Goal: Task Accomplishment & Management: Use online tool/utility

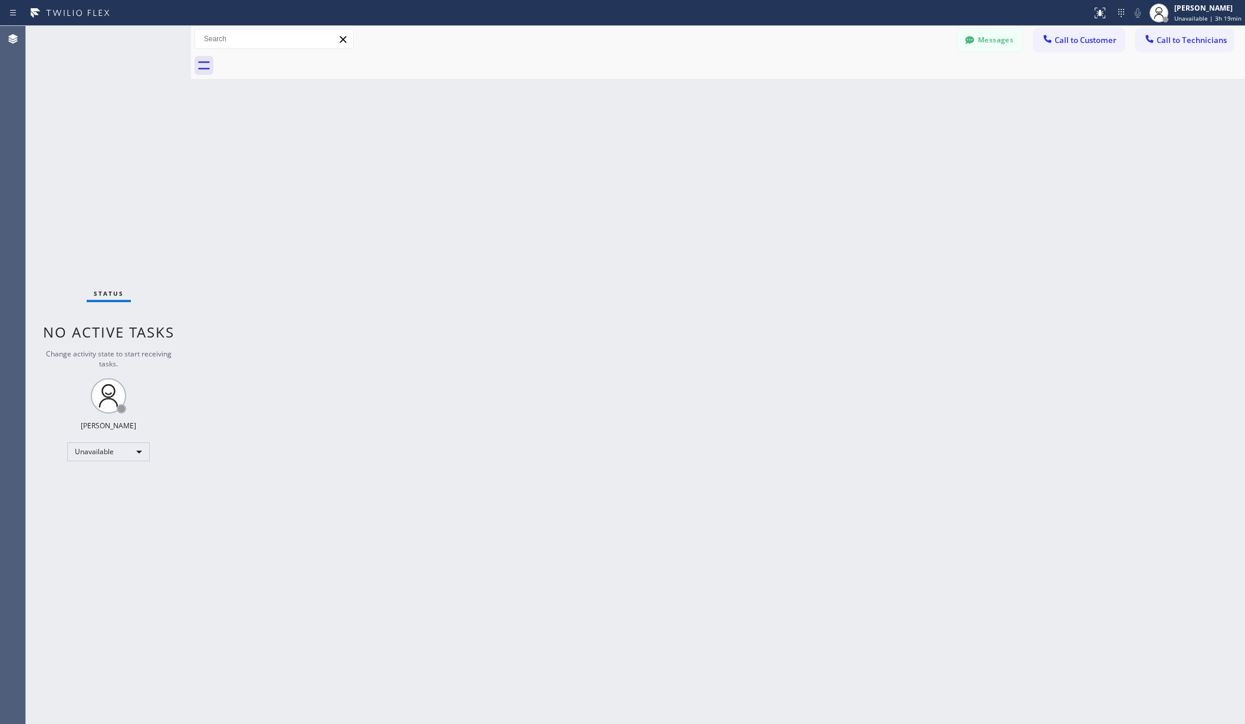
click at [114, 449] on div "Unavailable" at bounding box center [108, 452] width 83 height 19
click at [103, 481] on li "Available" at bounding box center [108, 483] width 80 height 14
drag, startPoint x: 477, startPoint y: 451, endPoint x: 999, endPoint y: 13, distance: 681.9
click at [488, 436] on div "Back to Dashboard Change Sender ID Customers Technicians AA [PERSON_NAME] [DATE…" at bounding box center [718, 375] width 1054 height 698
click at [119, 458] on div "Unavailable" at bounding box center [108, 452] width 83 height 19
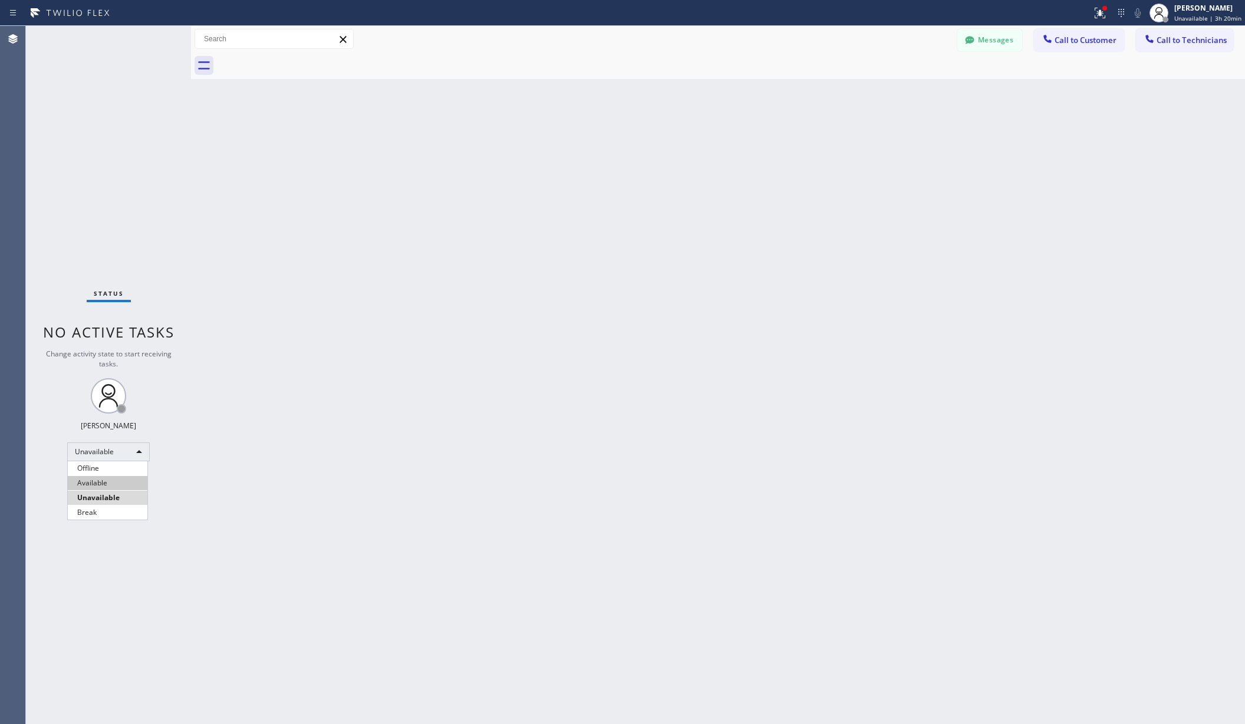
click at [104, 483] on li "Available" at bounding box center [108, 483] width 80 height 14
drag, startPoint x: 260, startPoint y: 489, endPoint x: 233, endPoint y: 557, distance: 73.3
click at [260, 489] on div "Back to Dashboard Change Sender ID Customers Technicians AA [PERSON_NAME] [DATE…" at bounding box center [718, 375] width 1054 height 698
click at [1121, 8] on div at bounding box center [1109, 13] width 26 height 14
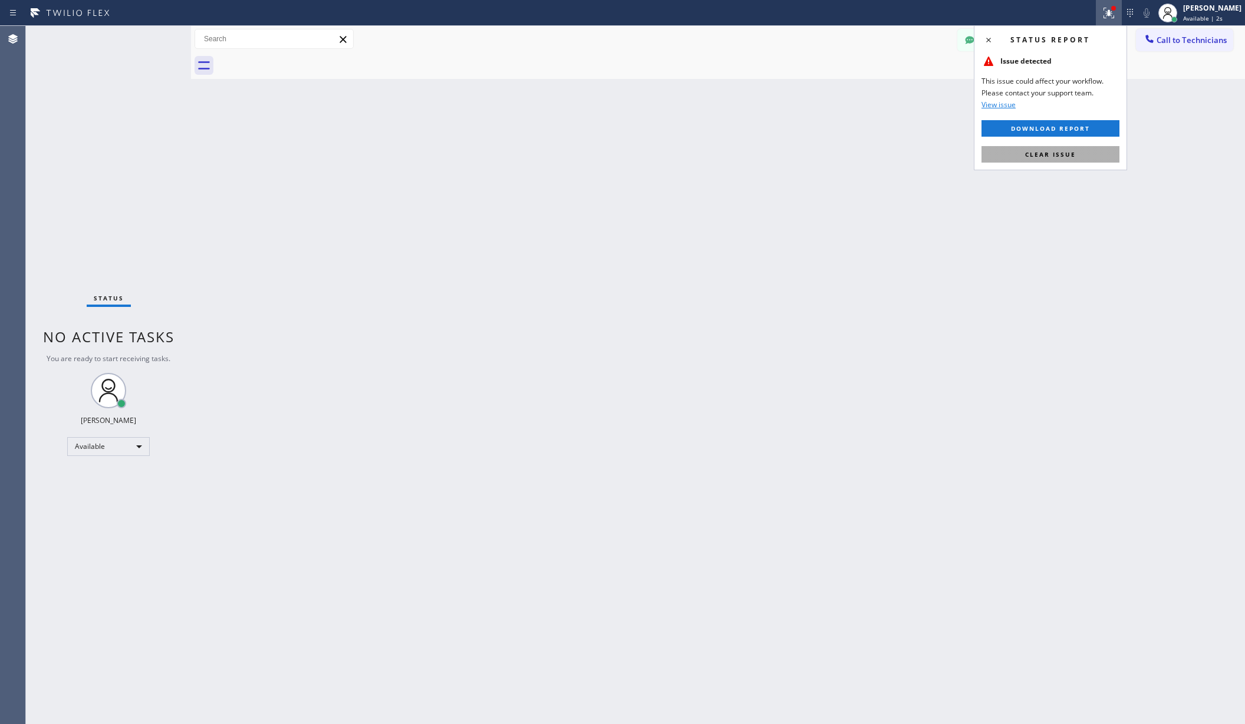
click at [1054, 149] on button "Clear issue" at bounding box center [1050, 154] width 138 height 17
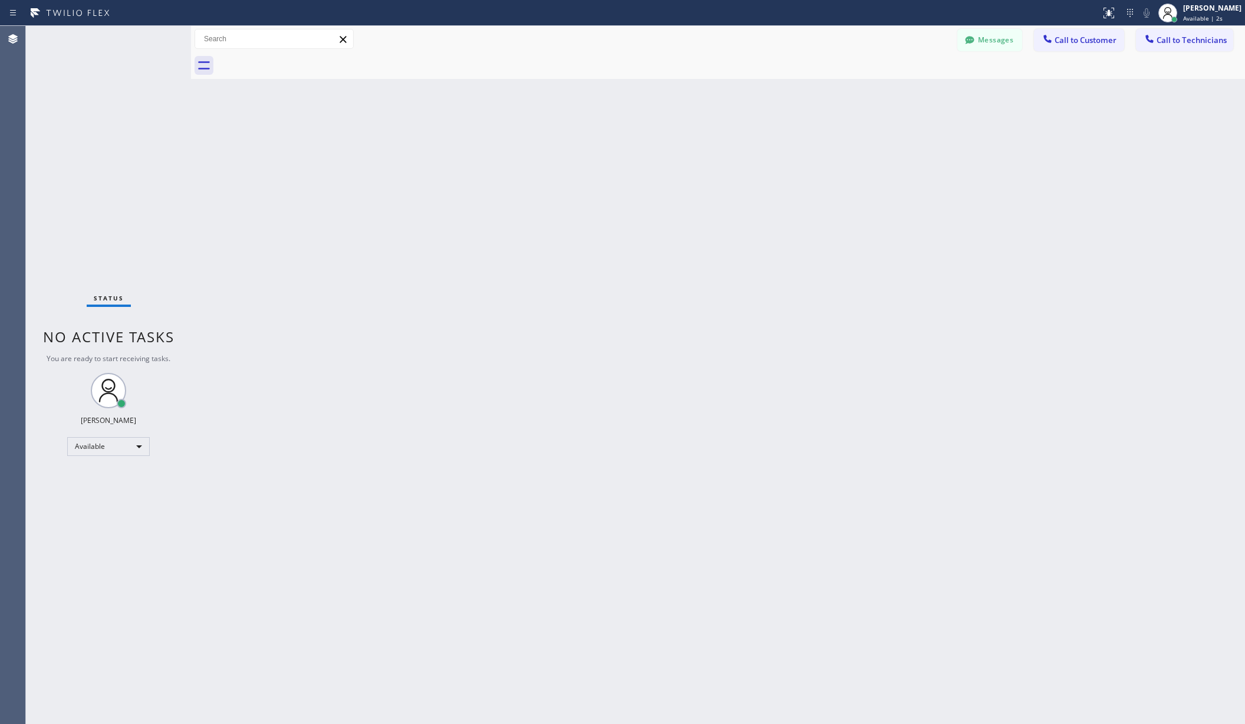
drag, startPoint x: 758, startPoint y: 236, endPoint x: 378, endPoint y: 616, distance: 537.6
click at [757, 238] on div "Back to Dashboard Change Sender ID Customers Technicians AA [PERSON_NAME] [DATE…" at bounding box center [718, 375] width 1054 height 698
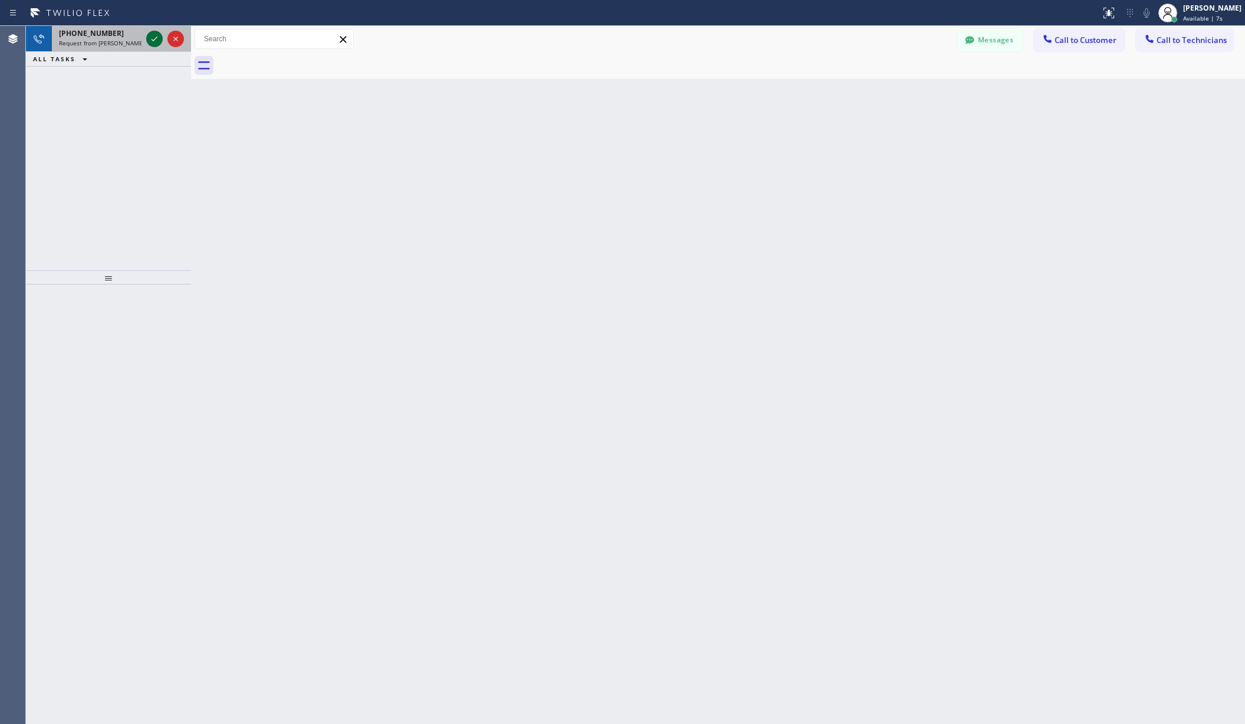
click at [157, 41] on icon at bounding box center [154, 39] width 14 height 14
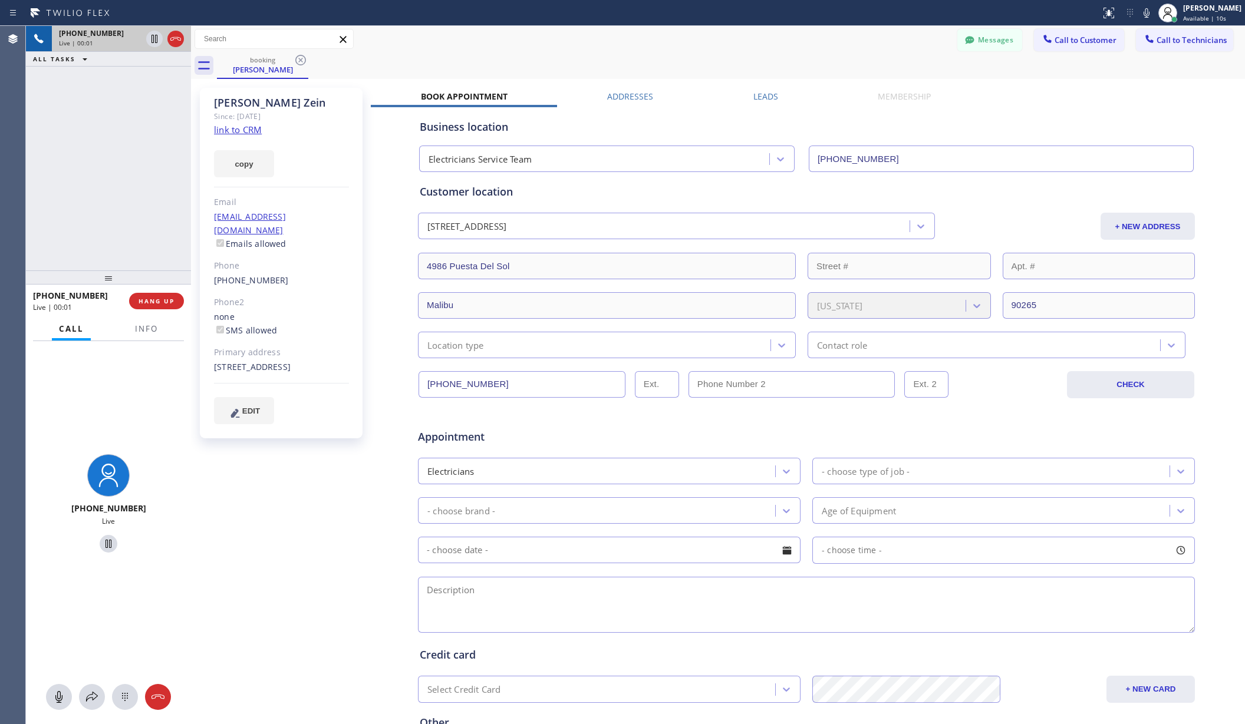
type input "[PHONE_NUMBER]"
click at [382, 161] on div "Business location Electricians Service Team [PHONE_NUMBER] Personal information…" at bounding box center [806, 464] width 871 height 715
click at [816, 57] on div "booking [PERSON_NAME]" at bounding box center [731, 65] width 1028 height 27
click at [158, 298] on span "HANG UP" at bounding box center [156, 301] width 36 height 8
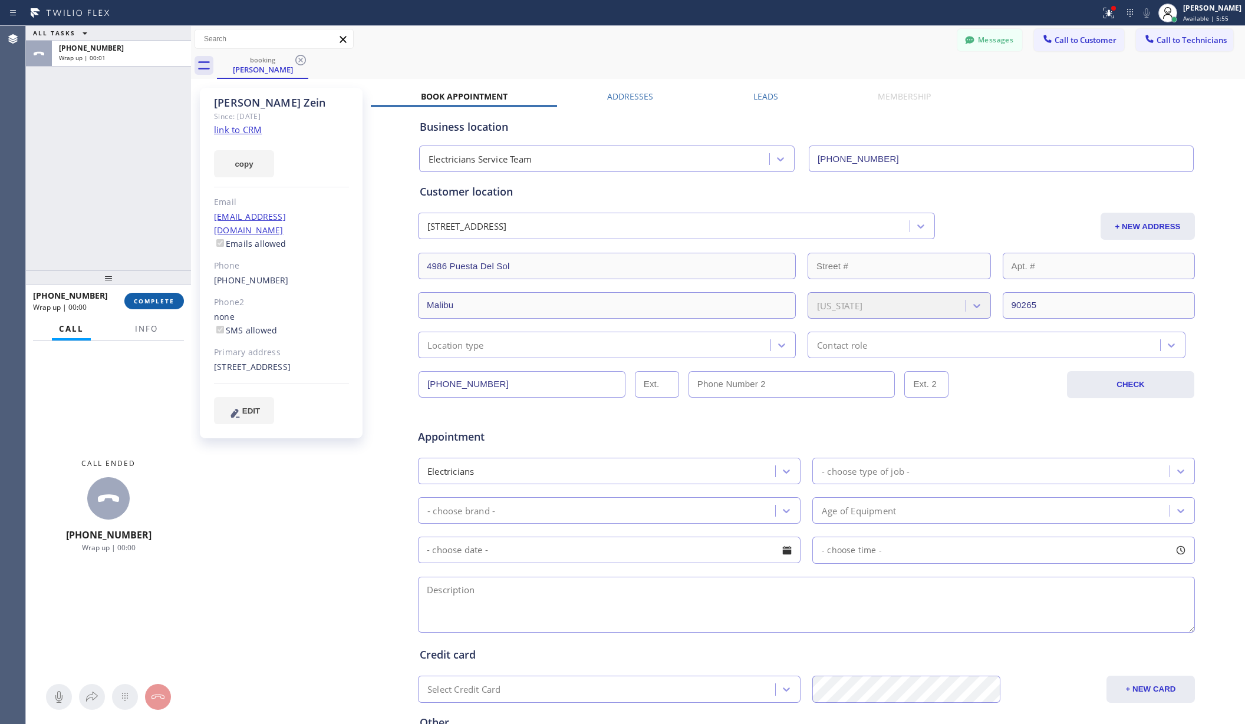
click at [164, 300] on span "COMPLETE" at bounding box center [154, 301] width 41 height 8
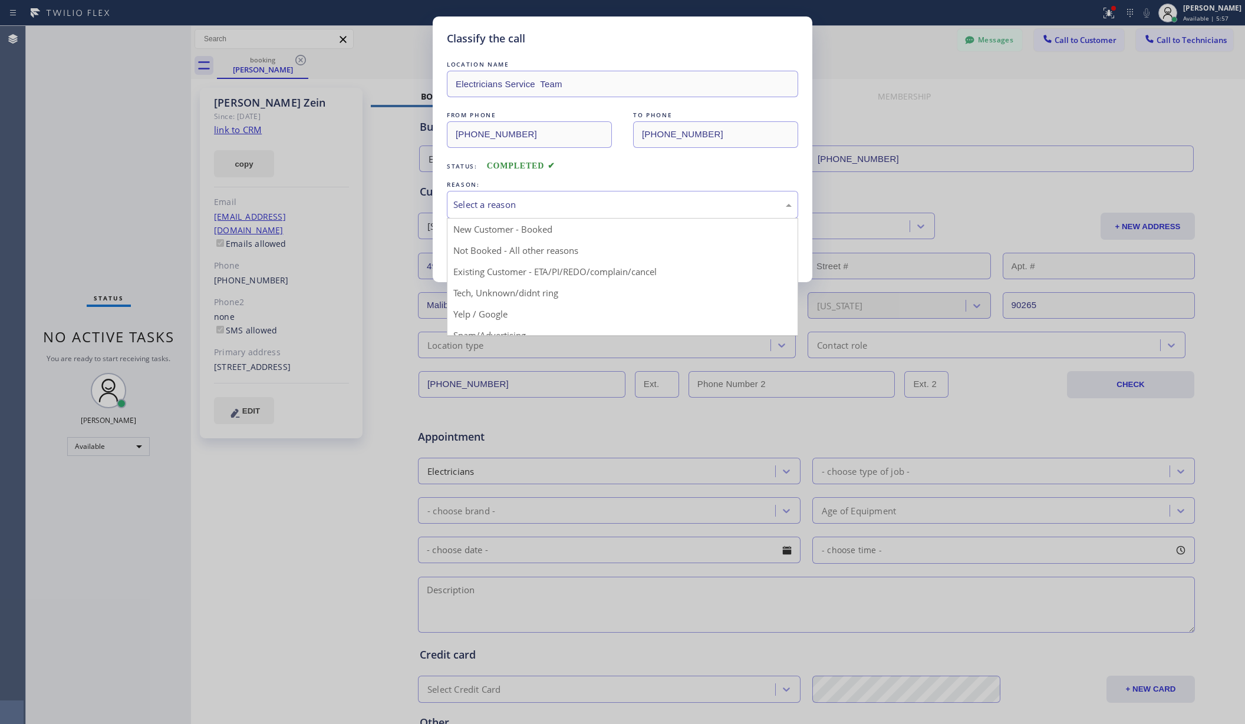
click at [580, 203] on div "Select a reason" at bounding box center [622, 205] width 338 height 14
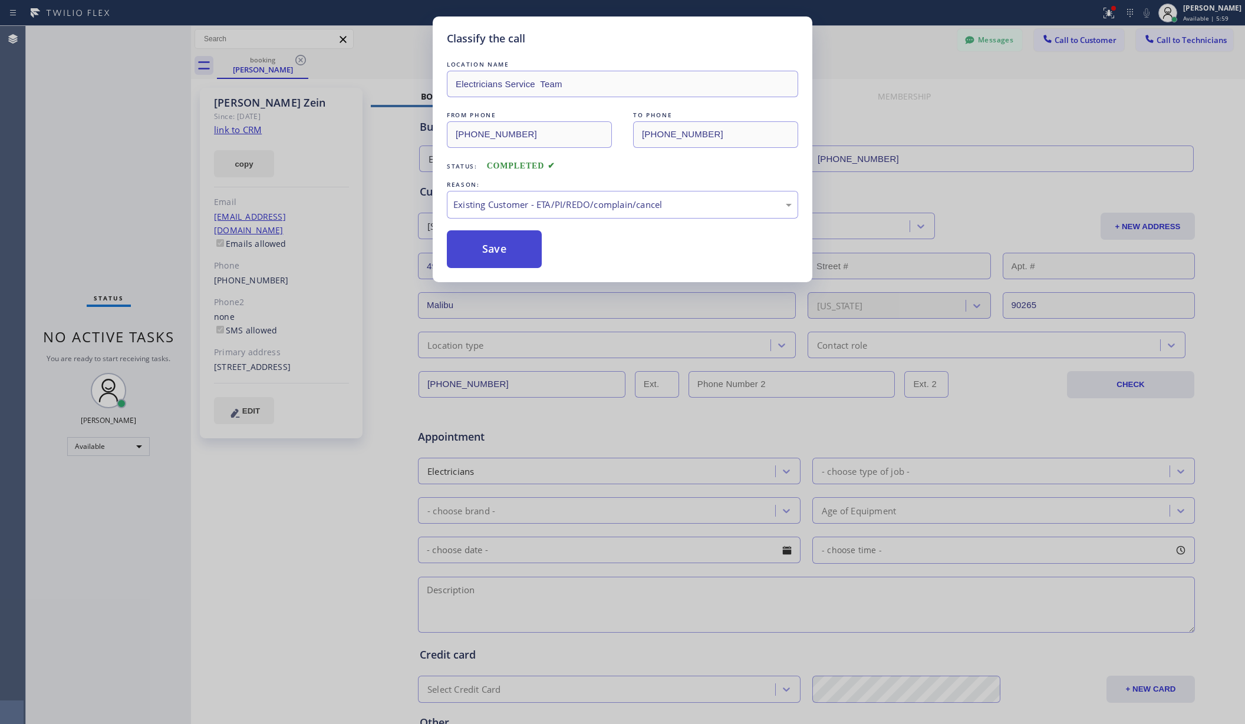
click at [510, 253] on button "Save" at bounding box center [494, 249] width 95 height 38
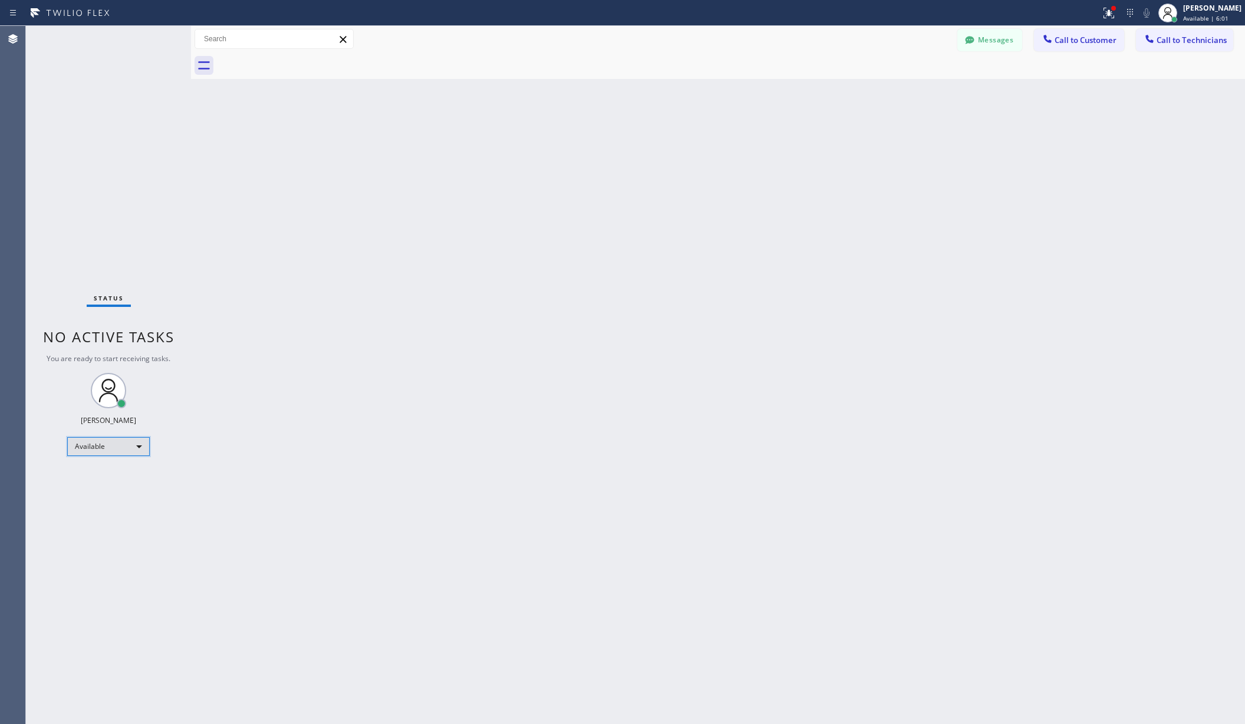
click at [114, 444] on div "Available" at bounding box center [108, 446] width 83 height 19
click at [105, 496] on li "Unavailable" at bounding box center [108, 493] width 80 height 14
click at [416, 454] on div "Back to Dashboard Change Sender ID Customers Technicians AA [PERSON_NAME] [DATE…" at bounding box center [718, 375] width 1054 height 698
click at [119, 449] on div "Unavailable" at bounding box center [108, 452] width 83 height 19
click at [117, 482] on li "Available" at bounding box center [108, 483] width 80 height 14
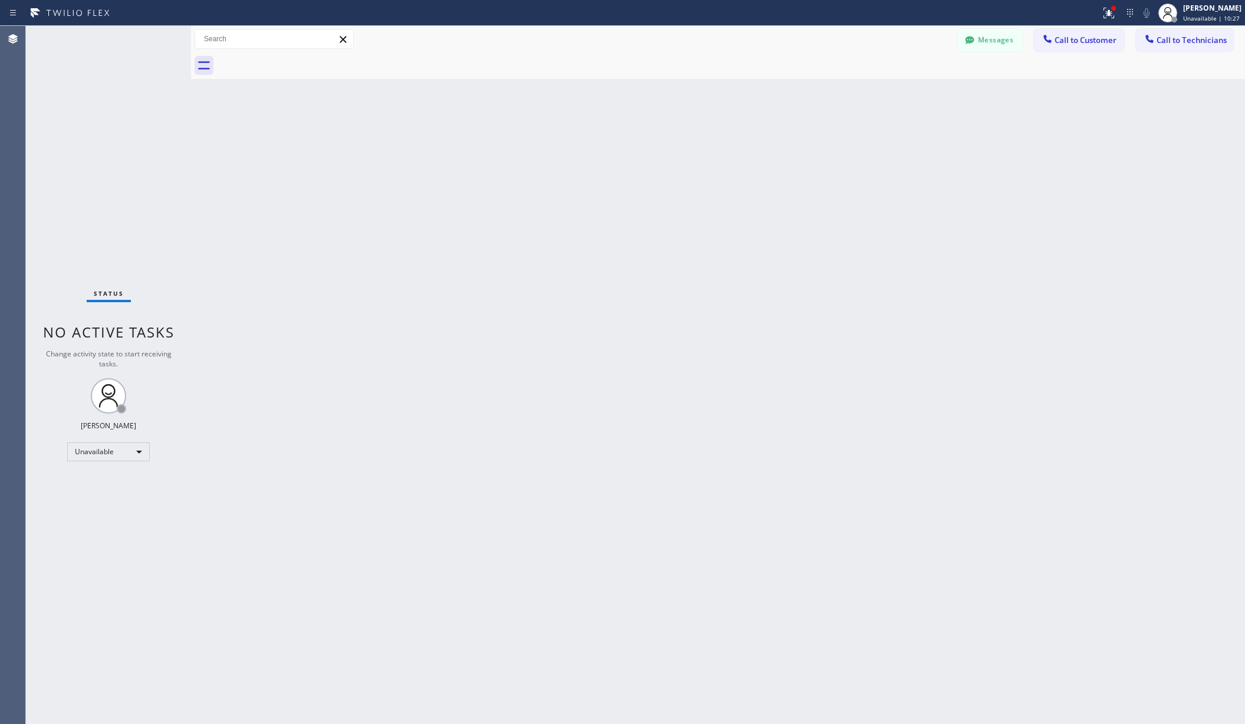
click at [217, 437] on div "Back to Dashboard Change Sender ID Customers Technicians AA [PERSON_NAME] [DATE…" at bounding box center [718, 375] width 1054 height 698
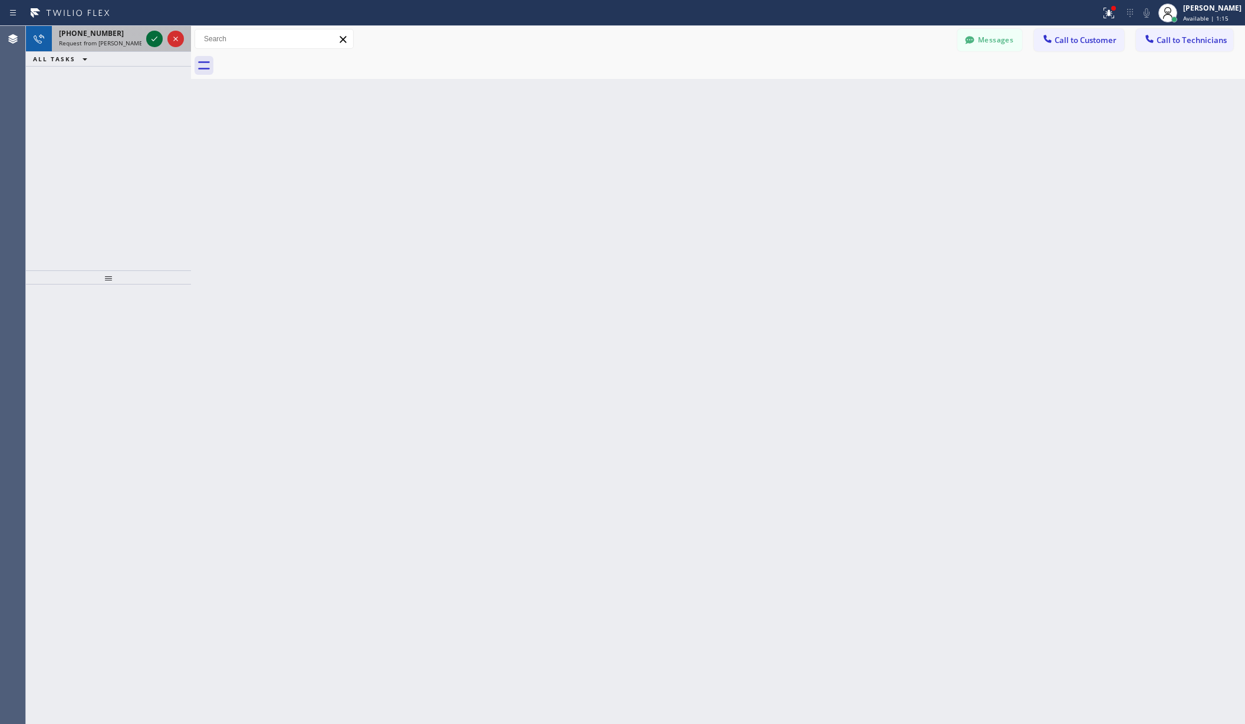
click at [156, 41] on icon at bounding box center [154, 39] width 14 height 14
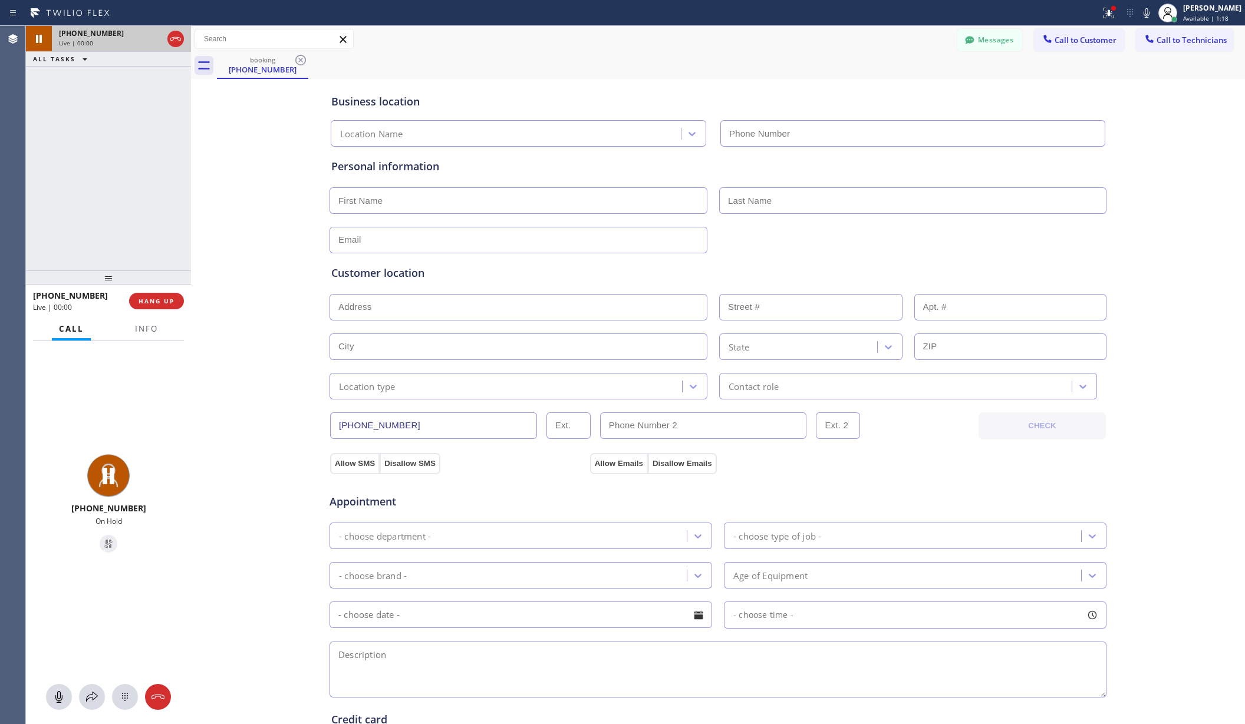
type input "[PHONE_NUMBER]"
click at [271, 152] on div "Business location Zoom Electricians [GEOGRAPHIC_DATA][PERSON_NAME] [PHONE_NUMBE…" at bounding box center [718, 484] width 1048 height 805
click at [166, 304] on span "HANG UP" at bounding box center [156, 301] width 36 height 8
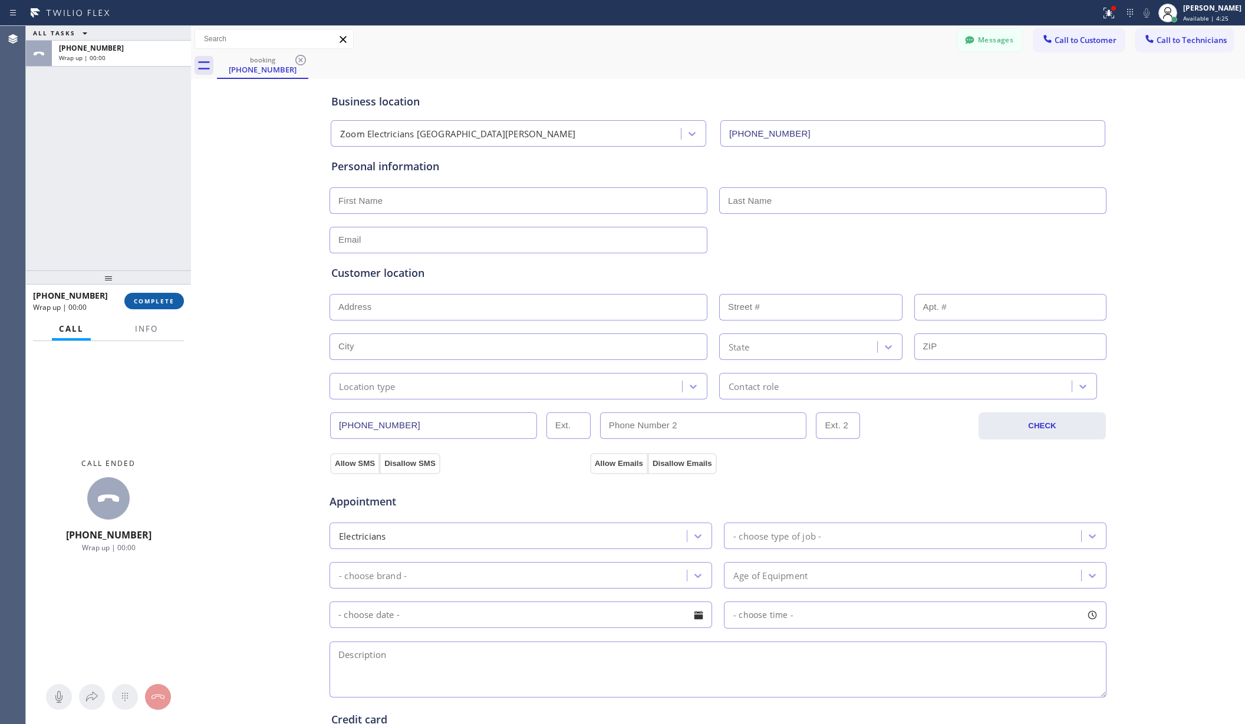
click at [167, 302] on span "COMPLETE" at bounding box center [154, 301] width 41 height 8
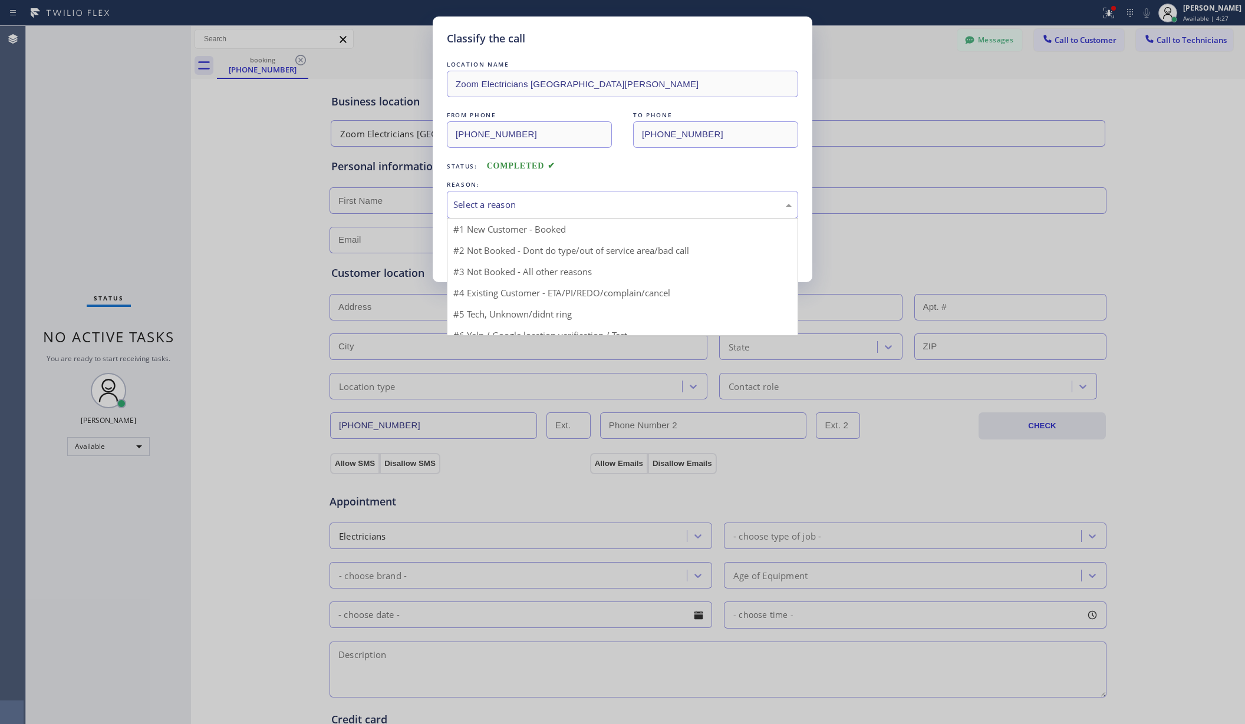
click at [524, 211] on div "Select a reason" at bounding box center [622, 205] width 338 height 14
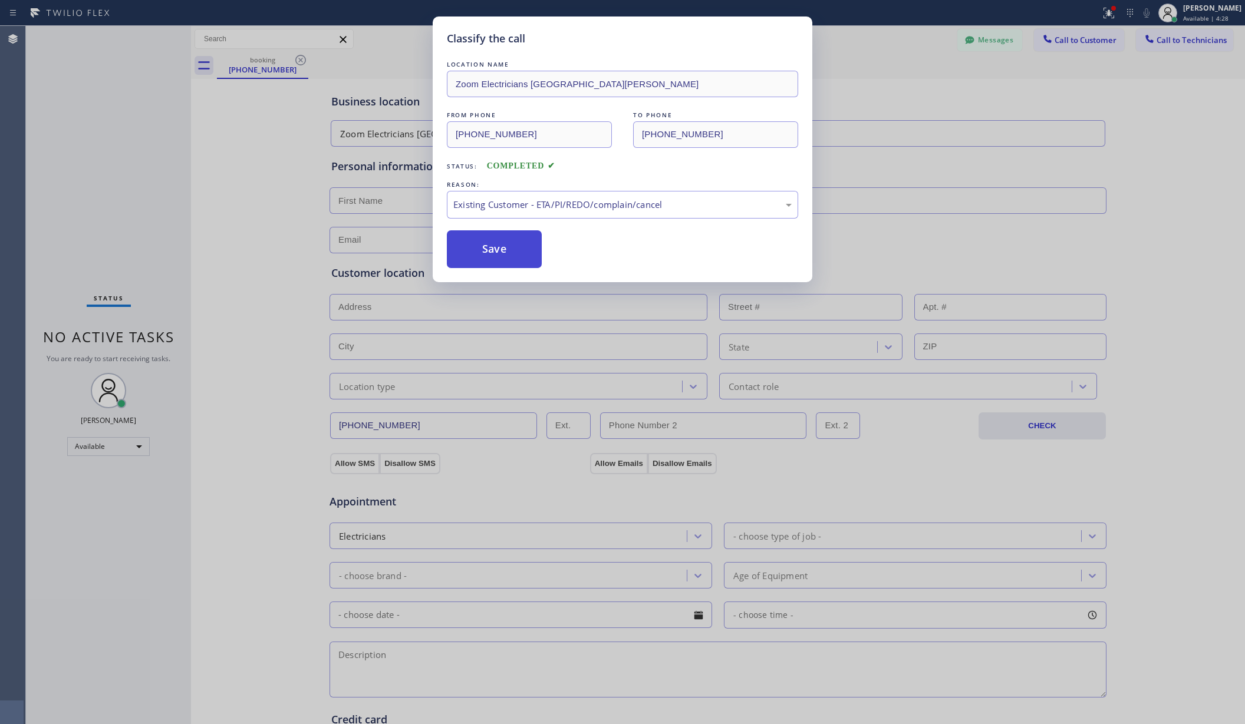
click at [487, 252] on button "Save" at bounding box center [494, 249] width 95 height 38
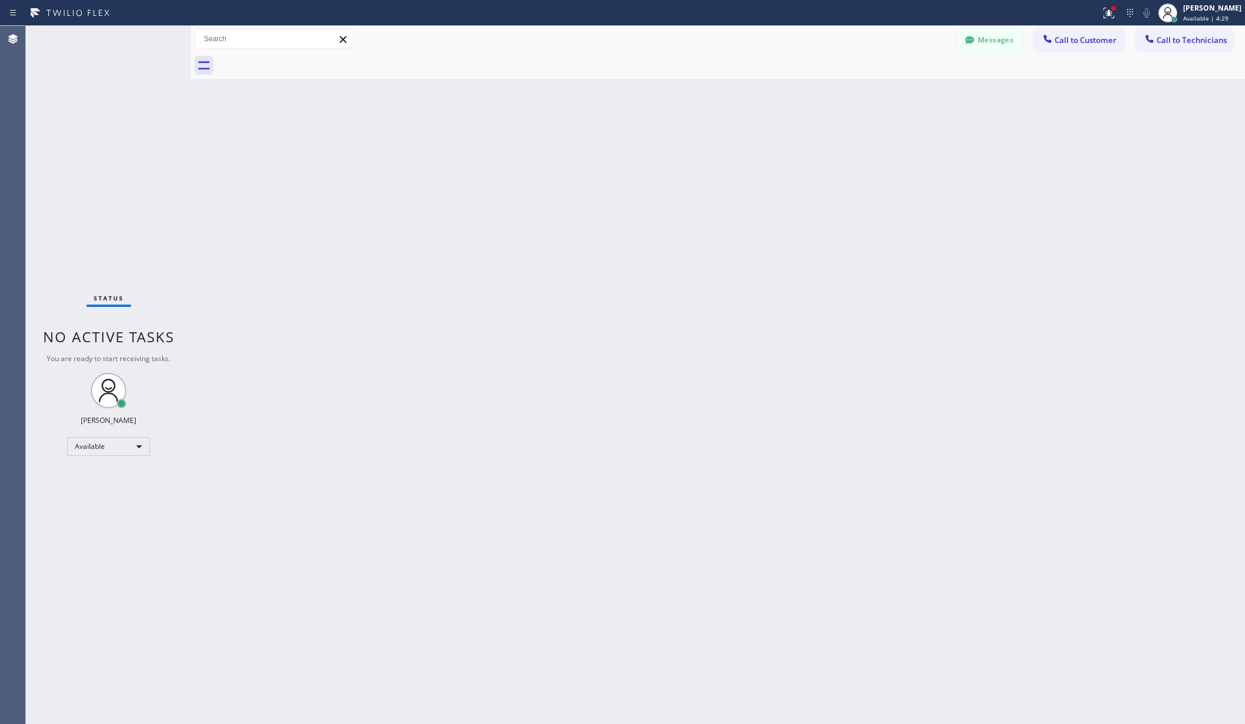
click at [108, 450] on div "Classify the call LOCATION NAME Electricians Service Team FROM PHONE [PHONE_NUM…" at bounding box center [635, 375] width 1219 height 698
click at [108, 450] on div "Available" at bounding box center [108, 446] width 83 height 19
click at [99, 488] on li "Unavailable" at bounding box center [108, 493] width 80 height 14
